Goal: Ask a question: Seek information or help from site administrators or community

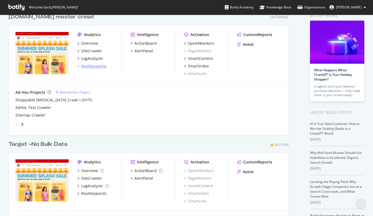
click at [90, 67] on div "RealKeywords" at bounding box center [93, 65] width 25 height 5
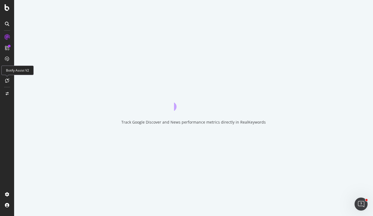
click at [6, 80] on icon at bounding box center [7, 80] width 4 height 4
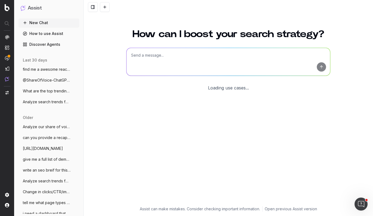
click at [145, 52] on textarea at bounding box center [227, 62] width 203 height 28
paste textarea "[URL][DOMAIN_NAME]"
type textarea "write a title tag and meta description for this page [URL][DOMAIN_NAME]"
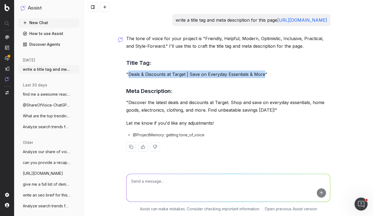
drag, startPoint x: 128, startPoint y: 74, endPoint x: 262, endPoint y: 73, distance: 134.5
click at [262, 73] on p ""Deals & Discounts at Target | Save on Everyday Essentials & More"" at bounding box center [228, 74] width 204 height 8
click at [178, 185] on textarea at bounding box center [227, 188] width 203 height 28
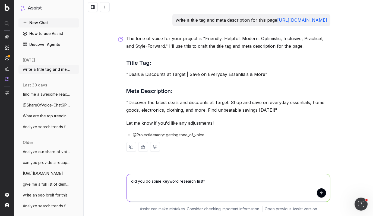
type textarea "did you do some keyword research first?"
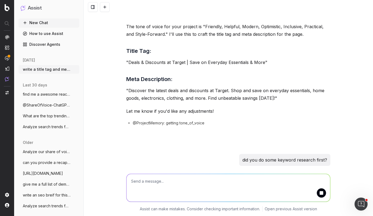
scroll to position [13, 0]
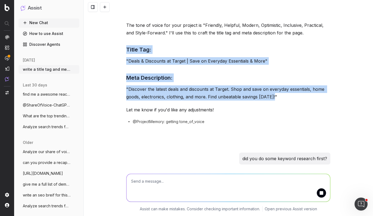
drag, startPoint x: 124, startPoint y: 47, endPoint x: 282, endPoint y: 99, distance: 166.1
click at [282, 99] on div "write a title tag and meta description for this page [URL][DOMAIN_NAME] The ton…" at bounding box center [228, 91] width 208 height 180
copy div "Title Tag: "Deals & Discounts at Target | Save on Everyday Essentials & More" M…"
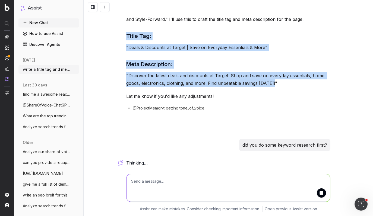
click at [35, 22] on button "New Chat" at bounding box center [48, 22] width 61 height 9
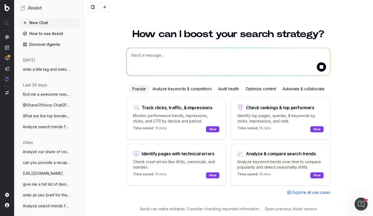
click at [58, 36] on link "How to use Assist" at bounding box center [48, 33] width 61 height 9
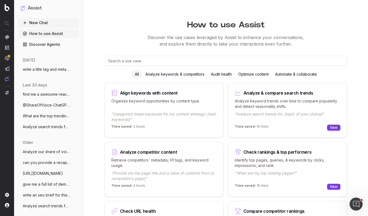
click at [38, 21] on button "New Chat" at bounding box center [48, 22] width 61 height 9
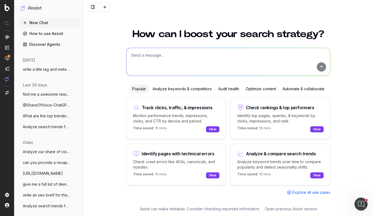
click at [47, 42] on link "Discover Agents" at bounding box center [48, 44] width 61 height 9
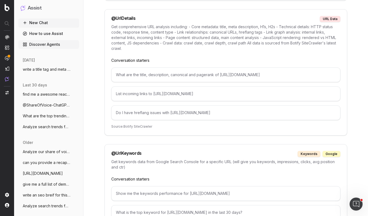
scroll to position [2845, 0]
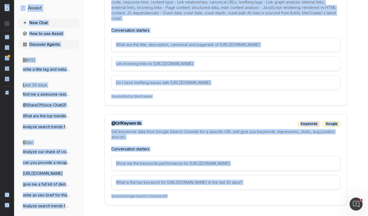
click at [105, 47] on div "@ UrlDetails URL data Get comprehensive URL analysis including: - Core metadata…" at bounding box center [226, 42] width 243 height 126
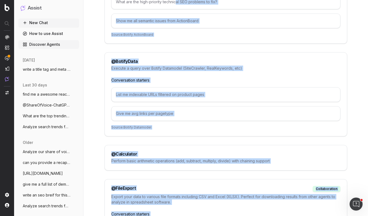
scroll to position [0, 0]
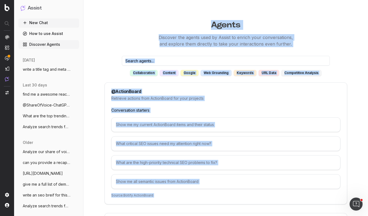
drag, startPoint x: 236, startPoint y: 186, endPoint x: 164, endPoint y: 29, distance: 172.6
copy div "Agents Discover the agents used by Assist to enrich your conversations, and exp…"
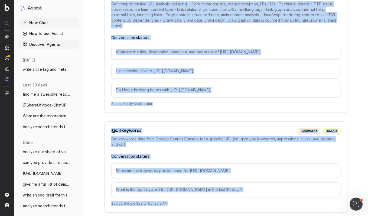
scroll to position [2845, 0]
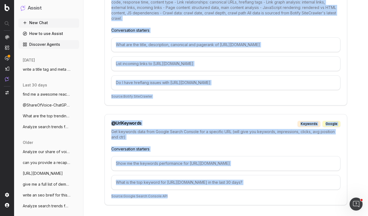
drag, startPoint x: 197, startPoint y: 20, endPoint x: 221, endPoint y: 203, distance: 184.9
copy div "Agents Discover the agents used by Assist to enrich your conversations, and exp…"
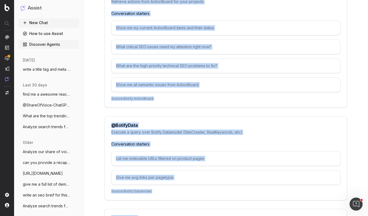
scroll to position [0, 0]
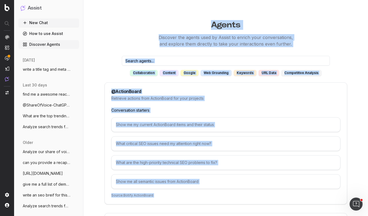
click at [39, 43] on link "Discover Agents" at bounding box center [48, 44] width 61 height 9
click at [47, 35] on link "How to use Assist" at bounding box center [48, 33] width 61 height 9
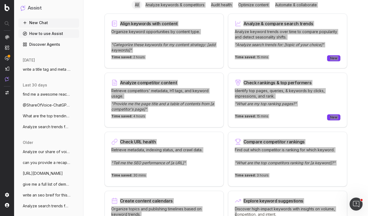
scroll to position [75, 0]
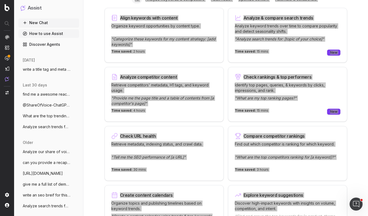
drag, startPoint x: 137, startPoint y: 37, endPoint x: 243, endPoint y: 216, distance: 208.2
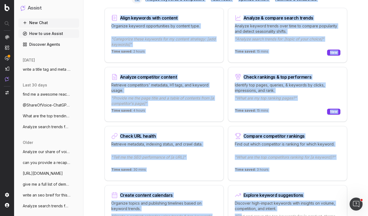
scroll to position [0, 0]
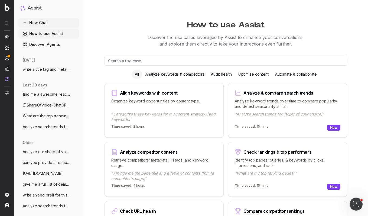
click at [146, 36] on p "Discover the use cases leveraged by Assist to enhance your conversations, and e…" at bounding box center [226, 40] width 285 height 13
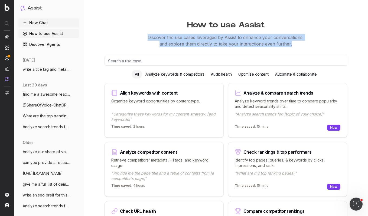
drag, startPoint x: 148, startPoint y: 36, endPoint x: 174, endPoint y: 49, distance: 29.3
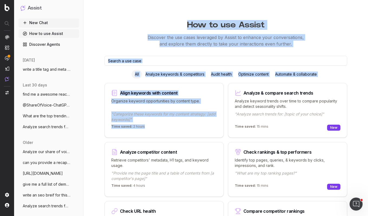
drag, startPoint x: 184, startPoint y: 23, endPoint x: 219, endPoint y: 126, distance: 108.5
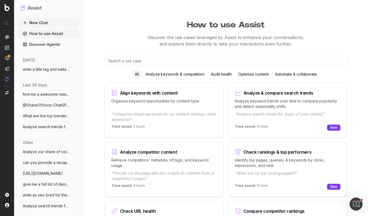
click at [171, 24] on h1 "How to use Assist" at bounding box center [226, 23] width 285 height 12
drag, startPoint x: 195, startPoint y: 23, endPoint x: 192, endPoint y: 23, distance: 3.5
click at [192, 23] on h1 "How to use Assist" at bounding box center [226, 23] width 285 height 12
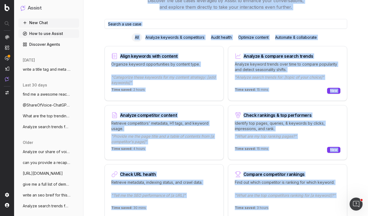
scroll to position [46, 0]
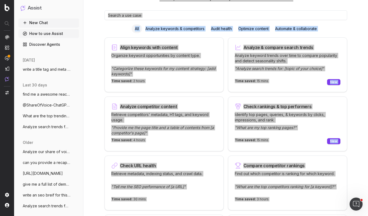
drag, startPoint x: 182, startPoint y: 23, endPoint x: 253, endPoint y: 216, distance: 206.0
click at [368, 171] on html "Assist New Chat How to use Assist Discover Agents [DATE] write a title tag and …" at bounding box center [184, 62] width 368 height 216
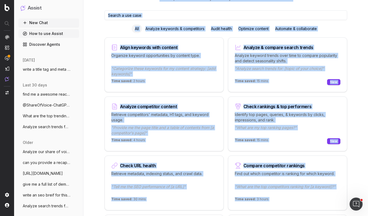
click at [117, 19] on input "text" at bounding box center [226, 15] width 243 height 10
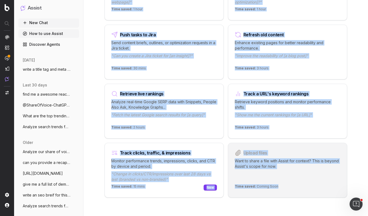
scroll to position [653, 0]
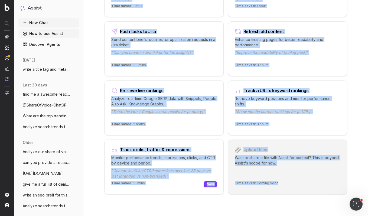
drag, startPoint x: 165, startPoint y: 21, endPoint x: 270, endPoint y: 214, distance: 220.3
copy div "How to use Assist Discover the use cases leveraged by Assist to enhance your co…"
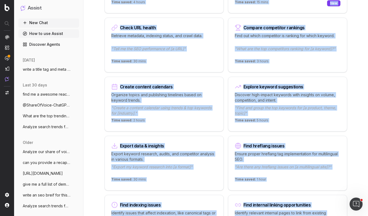
scroll to position [0, 0]
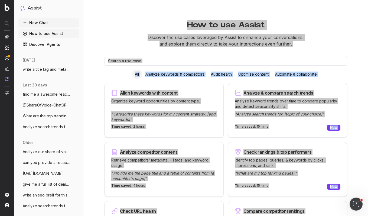
click at [354, 201] on icon "Open Intercom Messenger" at bounding box center [356, 204] width 9 height 9
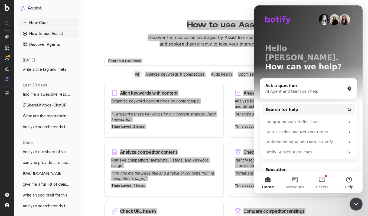
click at [348, 178] on button "Help" at bounding box center [349, 183] width 27 height 22
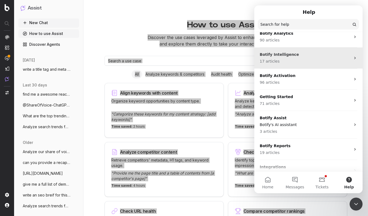
scroll to position [31, 0]
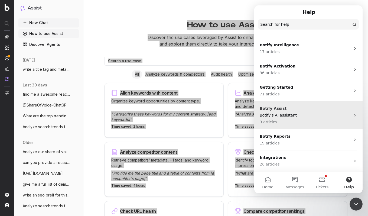
click at [317, 114] on p "Botify's AI assistant" at bounding box center [305, 116] width 91 height 6
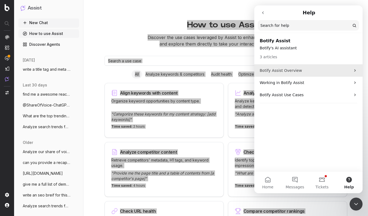
click at [307, 72] on p "Botify Assist Overview" at bounding box center [305, 71] width 91 height 6
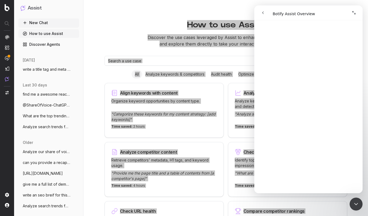
scroll to position [500, 0]
click at [265, 11] on icon "go back" at bounding box center [263, 13] width 4 height 4
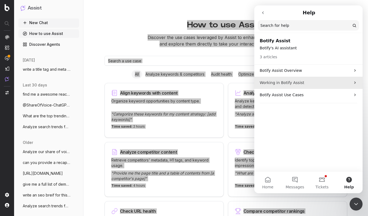
click at [280, 80] on p "Working in Botify Assist" at bounding box center [305, 83] width 91 height 6
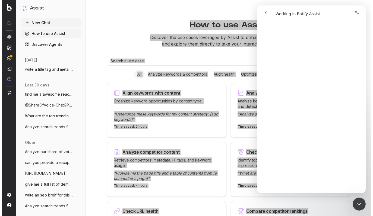
scroll to position [122, 0]
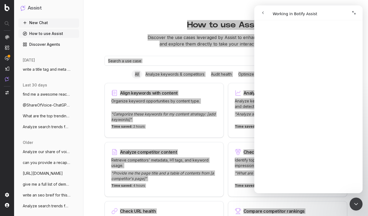
click at [264, 12] on icon "go back" at bounding box center [263, 13] width 4 height 4
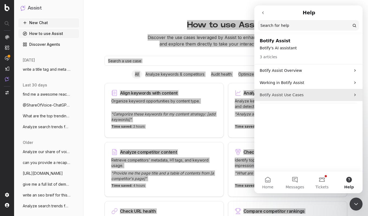
click at [279, 95] on p "Botify Assist Use Cases" at bounding box center [305, 95] width 91 height 6
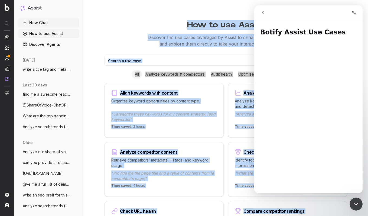
click at [227, 37] on p "Discover the use cases leveraged by Assist to enhance your conversations, and e…" at bounding box center [226, 40] width 285 height 13
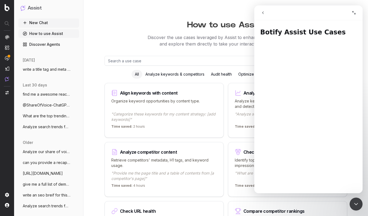
click at [186, 57] on input "text" at bounding box center [226, 61] width 243 height 10
click at [32, 22] on button "New Chat" at bounding box center [48, 22] width 61 height 9
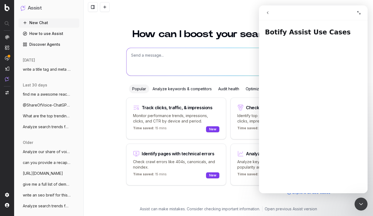
click at [359, 13] on icon "Expand window" at bounding box center [358, 13] width 4 height 4
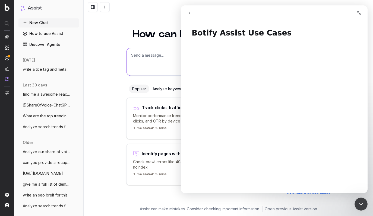
click at [188, 13] on icon "go back" at bounding box center [189, 13] width 4 height 4
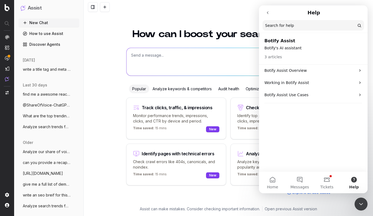
click at [358, 203] on icon "Close Intercom Messenger" at bounding box center [360, 204] width 7 height 7
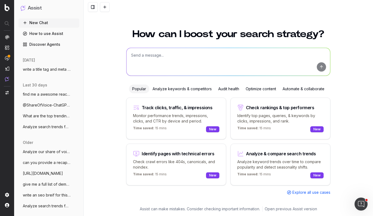
click at [211, 53] on textarea at bounding box center [227, 62] width 203 height 28
paste textarea "@UrlKeywords [URL][DOMAIN_NAME][PERSON_NAME] Show the last 7 days of clicks, im…"
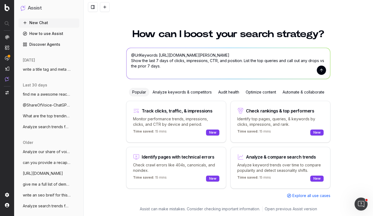
type textarea "@UrlKeywords [URL][DOMAIN_NAME][PERSON_NAME] Show the last 7 days of clicks, im…"
click at [320, 70] on button "submit" at bounding box center [320, 70] width 9 height 9
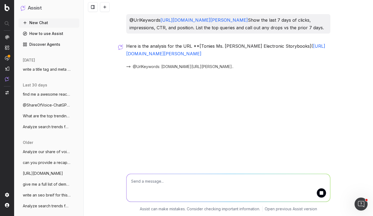
click at [144, 69] on span "@UrlKeywords: [DOMAIN_NAME][URL][PERSON_NAME].." at bounding box center [183, 66] width 101 height 5
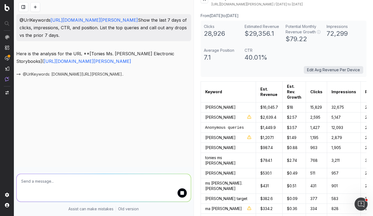
scroll to position [16, 0]
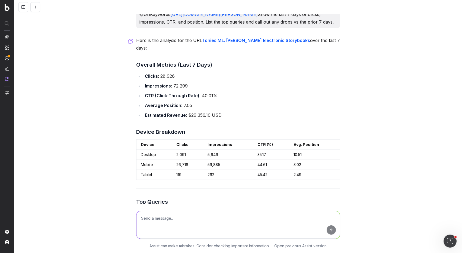
scroll to position [9, 0]
